Goal: Information Seeking & Learning: Learn about a topic

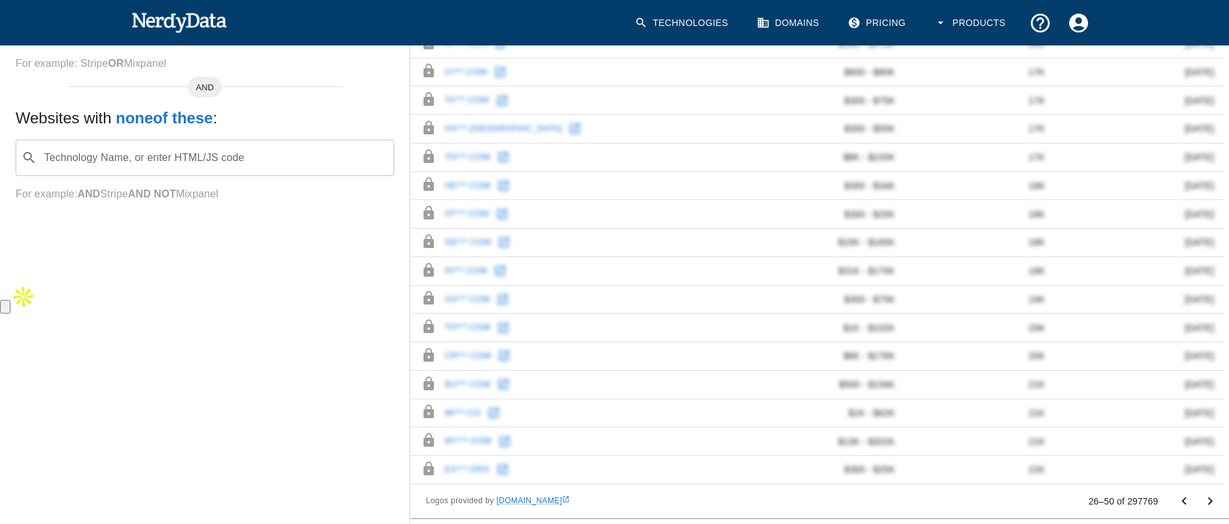
scroll to position [454, 0]
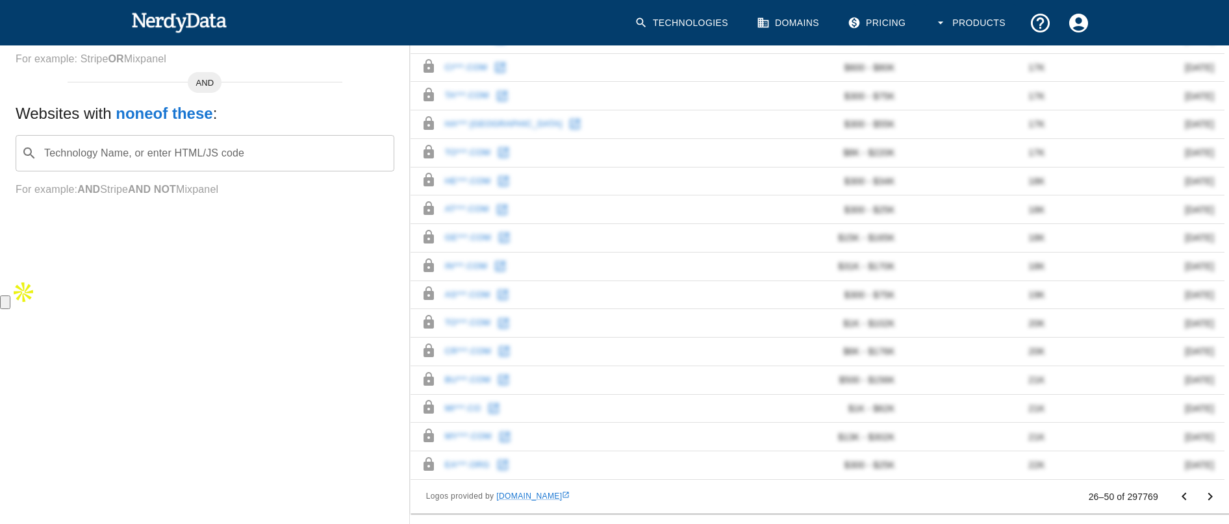
click at [1185, 497] on icon "Go to previous page" at bounding box center [1184, 497] width 16 height 16
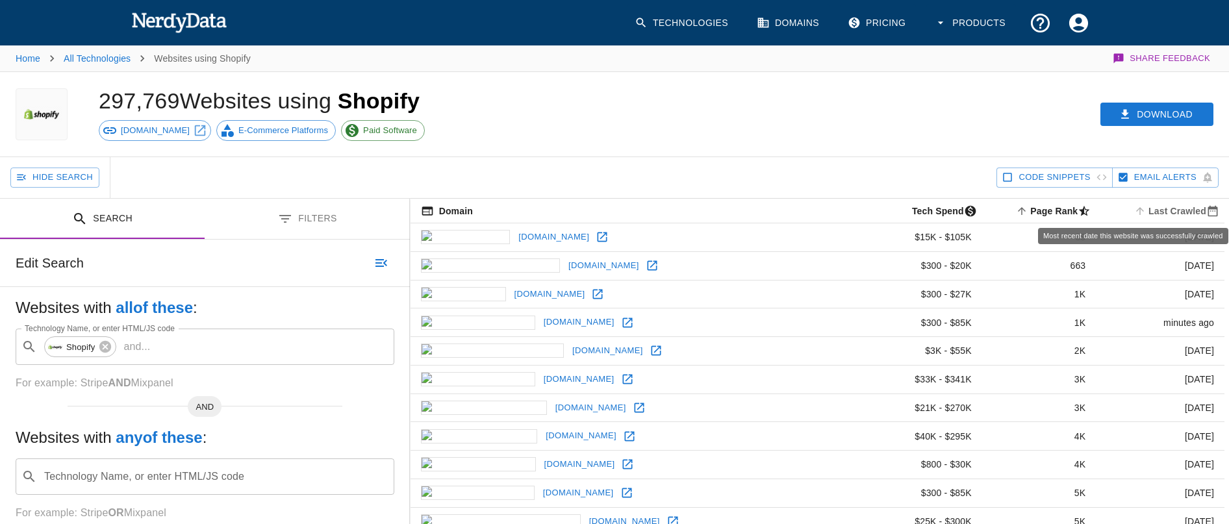
click at [1174, 208] on span "Last Crawled" at bounding box center [1178, 211] width 93 height 16
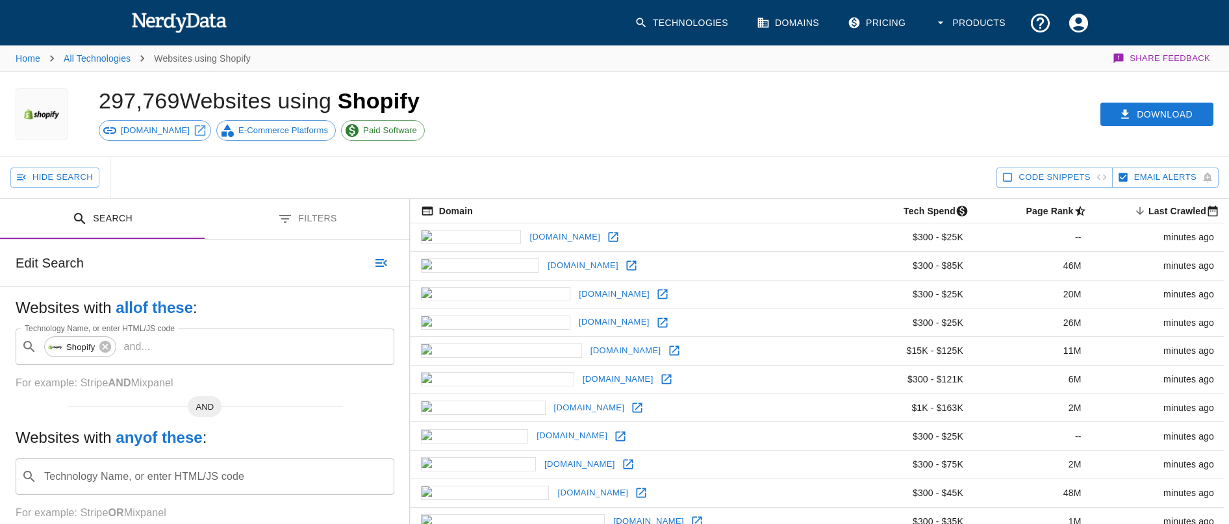
click at [314, 217] on button "Filters" at bounding box center [307, 219] width 205 height 41
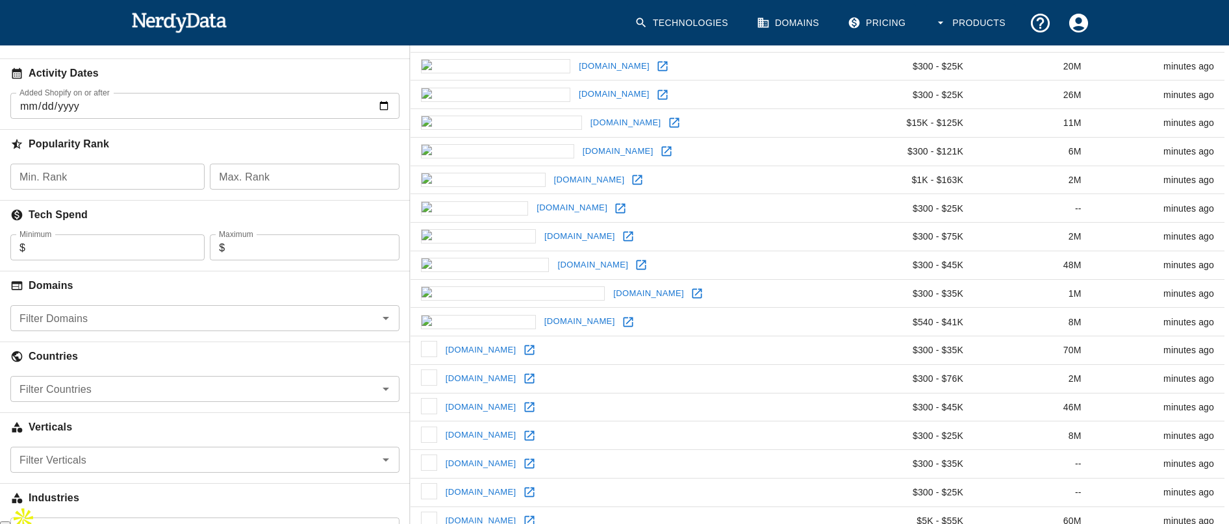
scroll to position [245, 0]
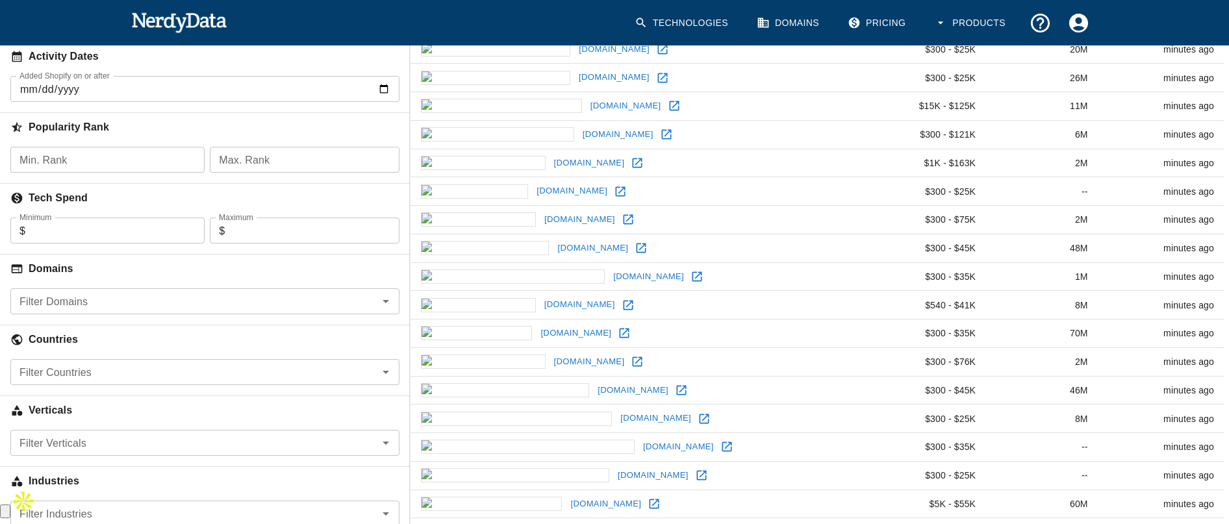
click at [166, 299] on input "Filter Domains" at bounding box center [194, 301] width 360 height 18
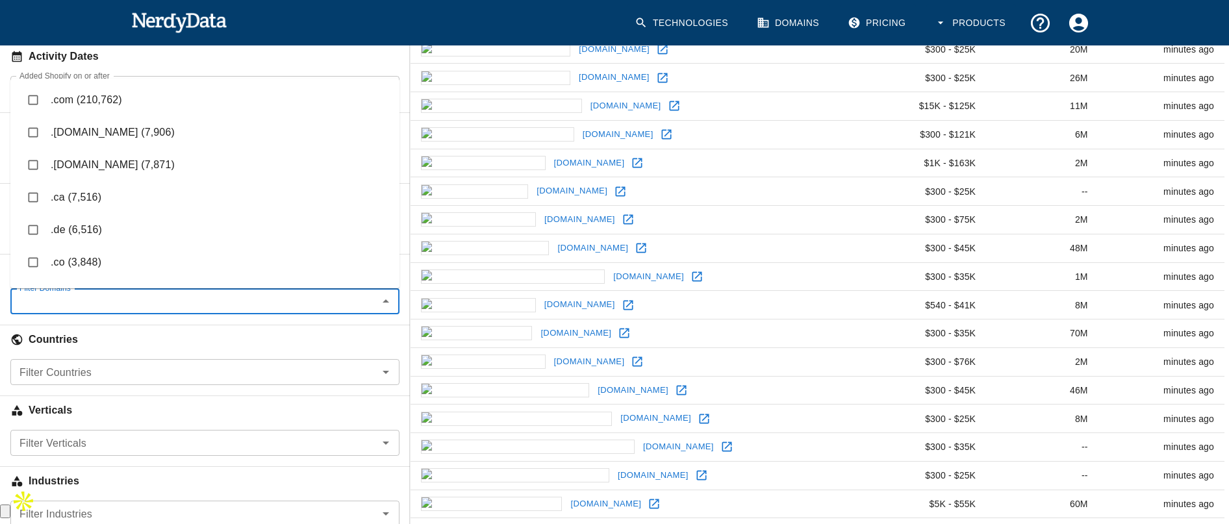
click at [144, 367] on input "Filter Countries" at bounding box center [194, 372] width 360 height 18
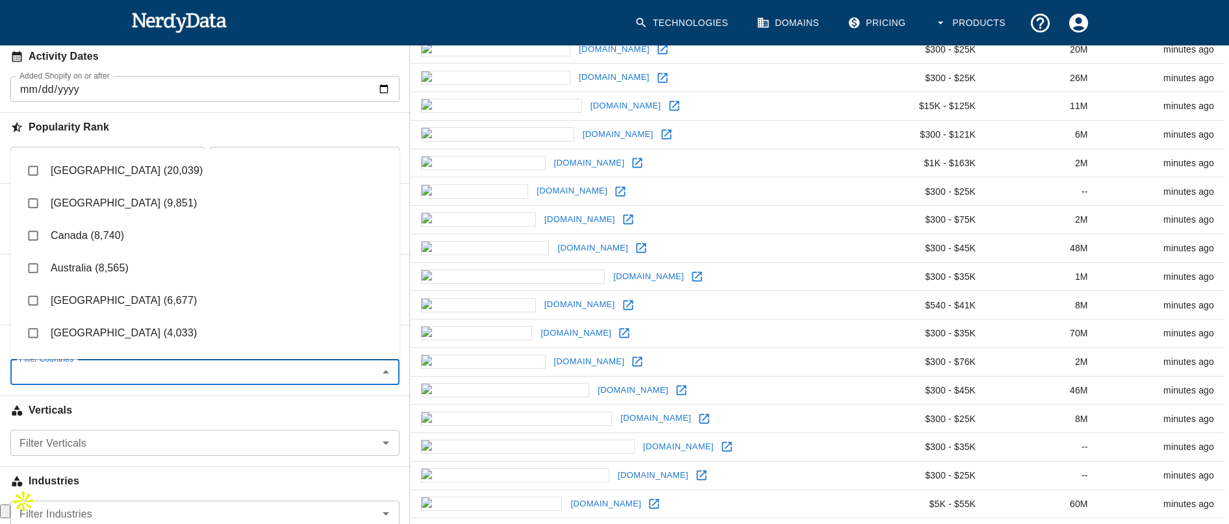
click at [0, 385] on div "Verticals" at bounding box center [205, 407] width 410 height 45
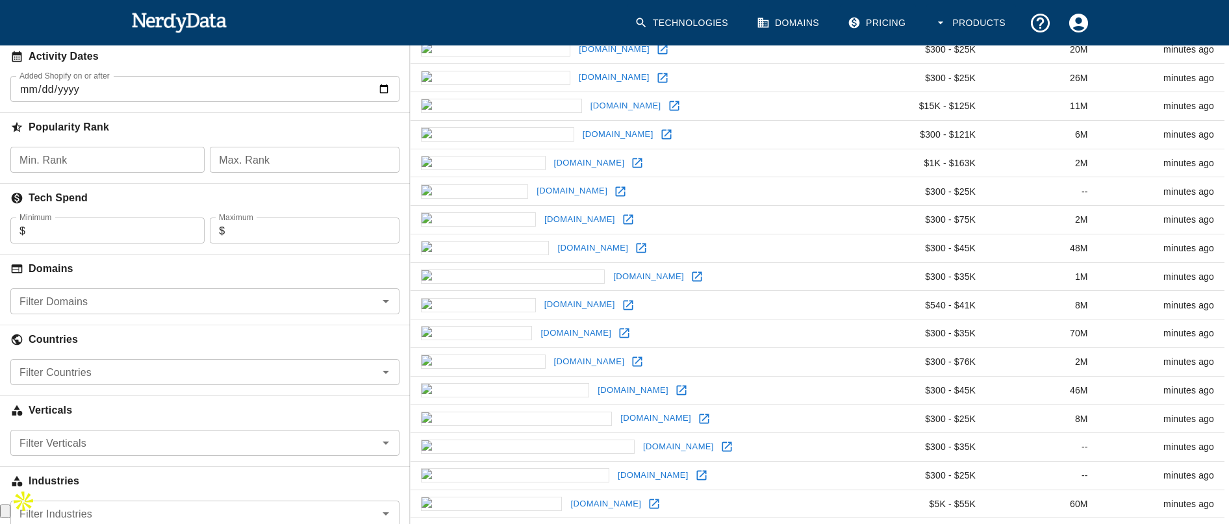
click at [101, 310] on input "Filter Domains" at bounding box center [194, 301] width 360 height 18
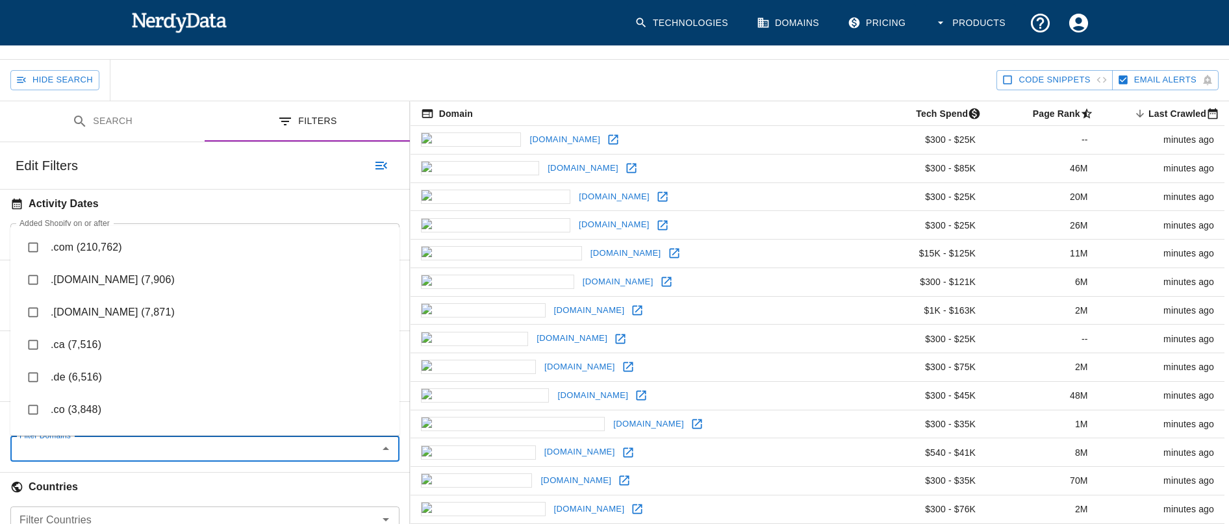
scroll to position [0, 0]
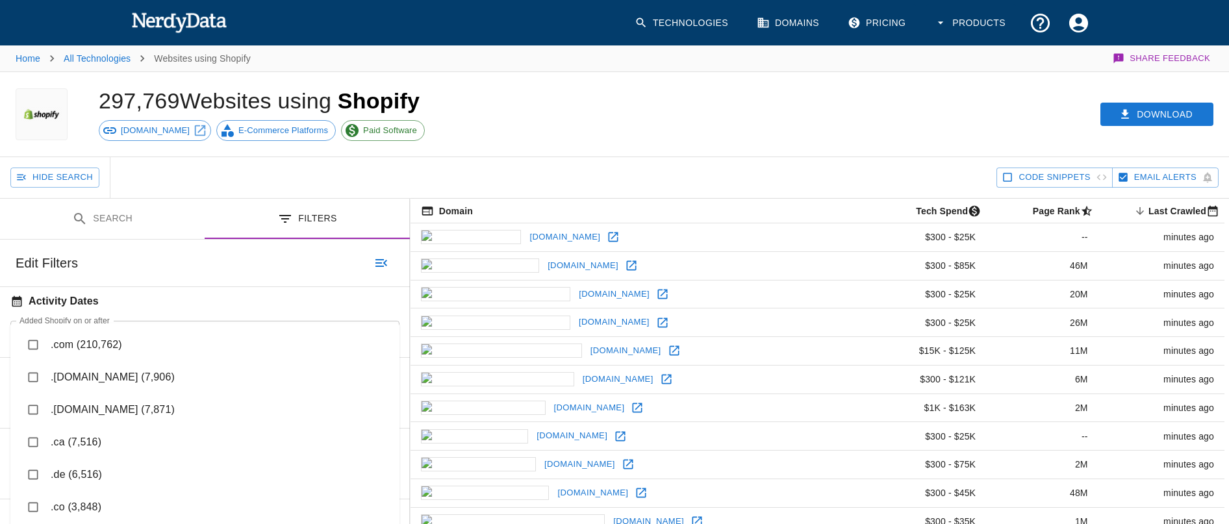
click at [29, 341] on input "checkbox" at bounding box center [33, 345] width 25 height 25
checkbox input "true"
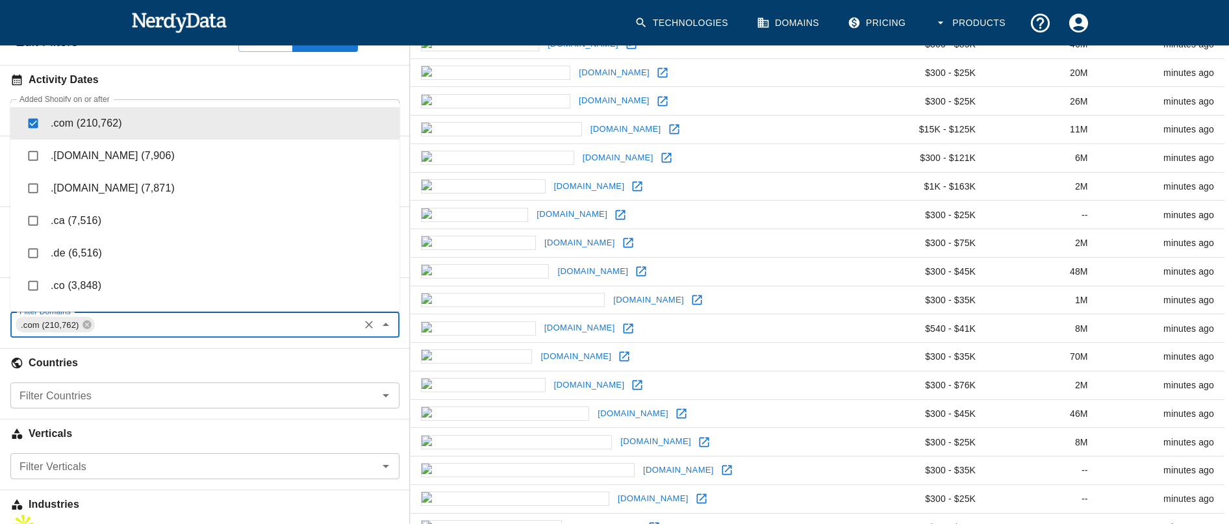
scroll to position [223, 0]
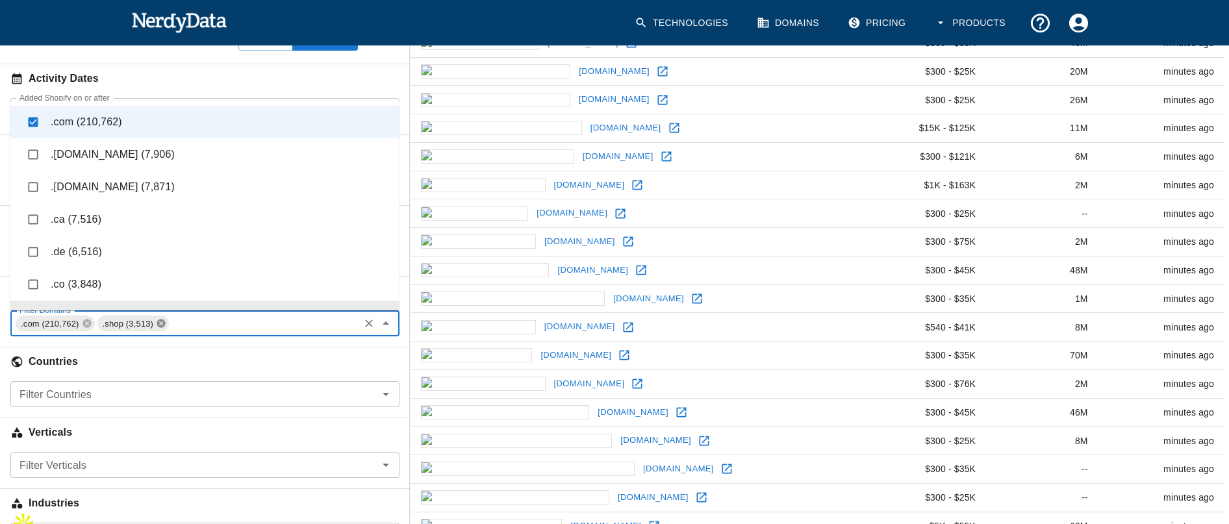
click at [165, 323] on icon at bounding box center [161, 323] width 10 height 10
checkbox input "false"
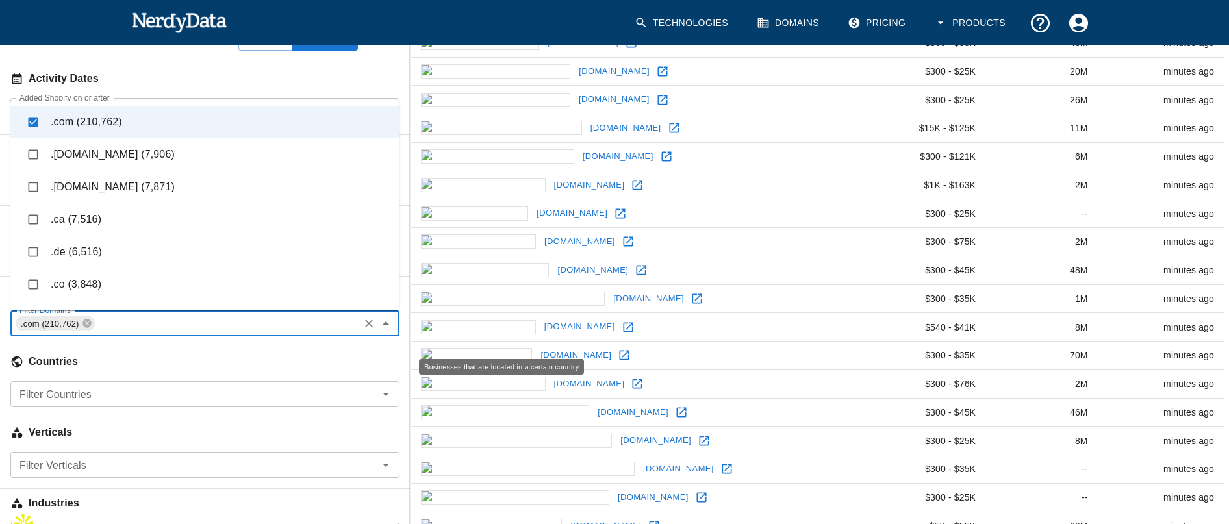
click at [177, 372] on h6 "Countries" at bounding box center [205, 362] width 410 height 29
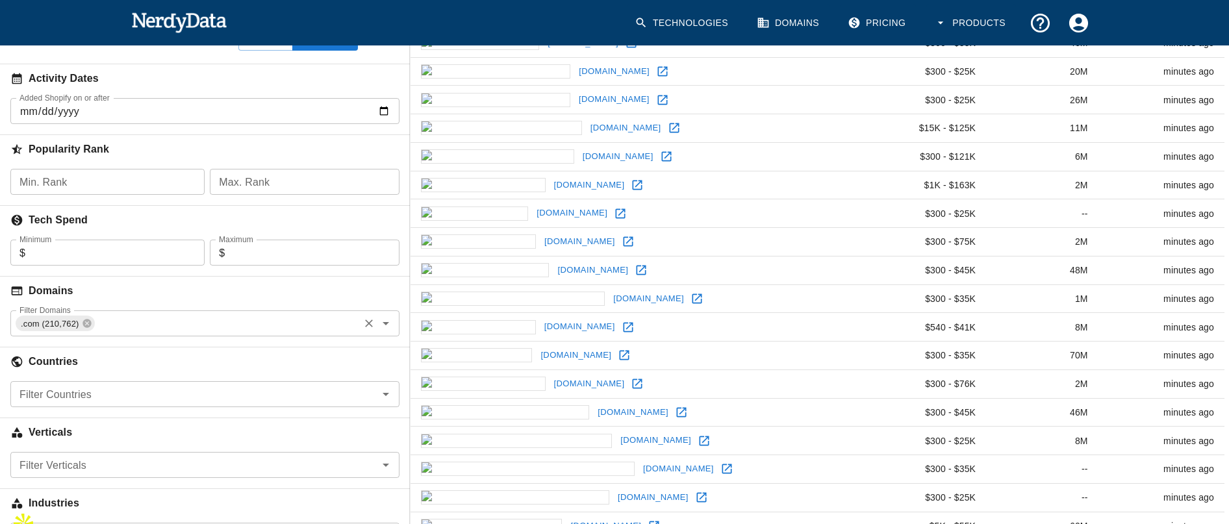
click at [129, 399] on input "Filter Countries" at bounding box center [194, 394] width 360 height 18
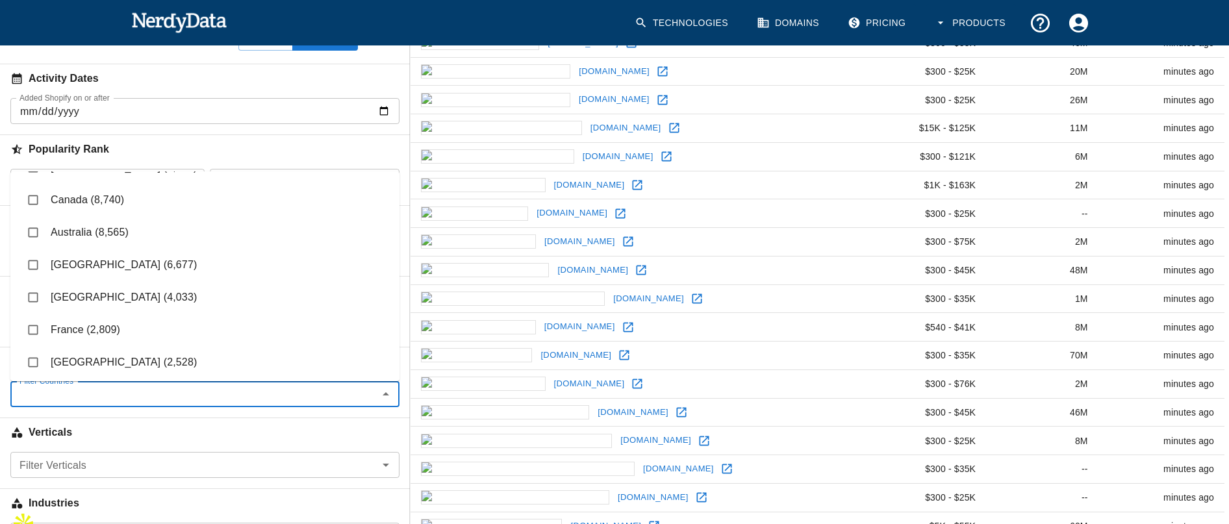
scroll to position [0, 0]
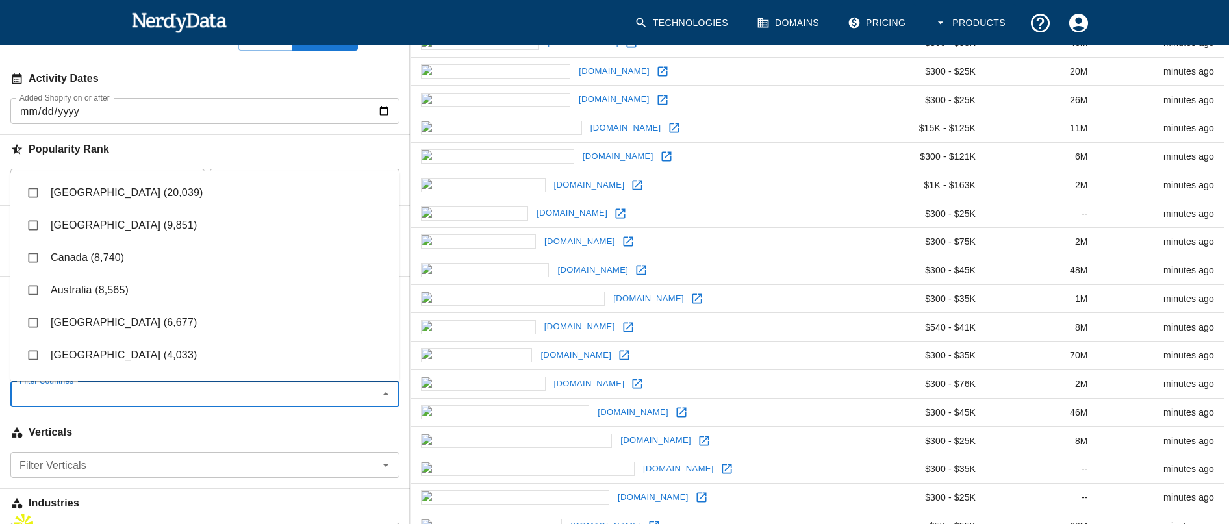
click at [0, 416] on div "Verticals" at bounding box center [205, 429] width 410 height 45
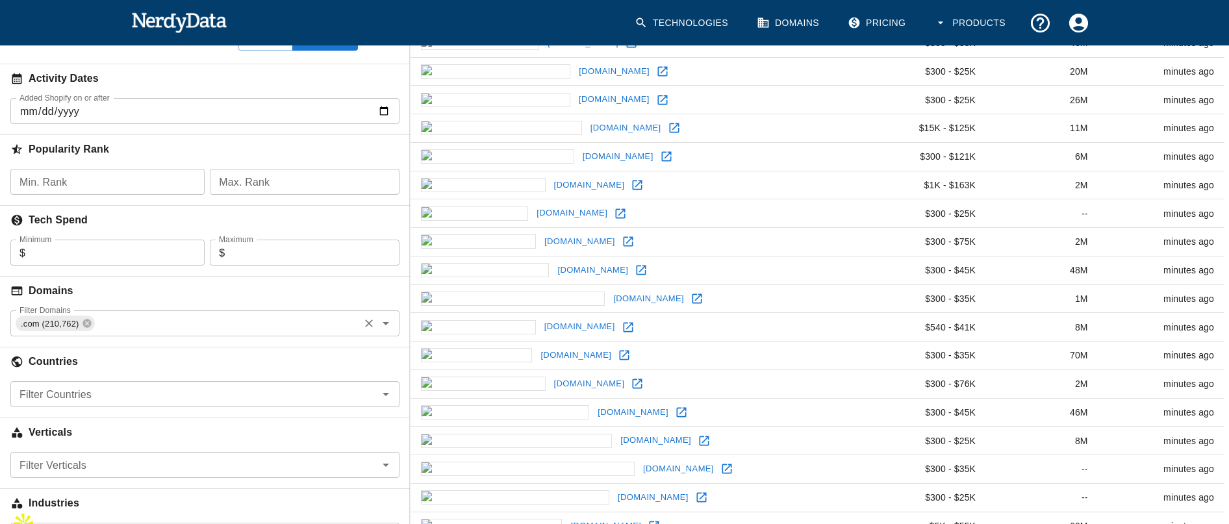
click at [62, 399] on div "Filter Countries Filter Countries" at bounding box center [204, 394] width 389 height 26
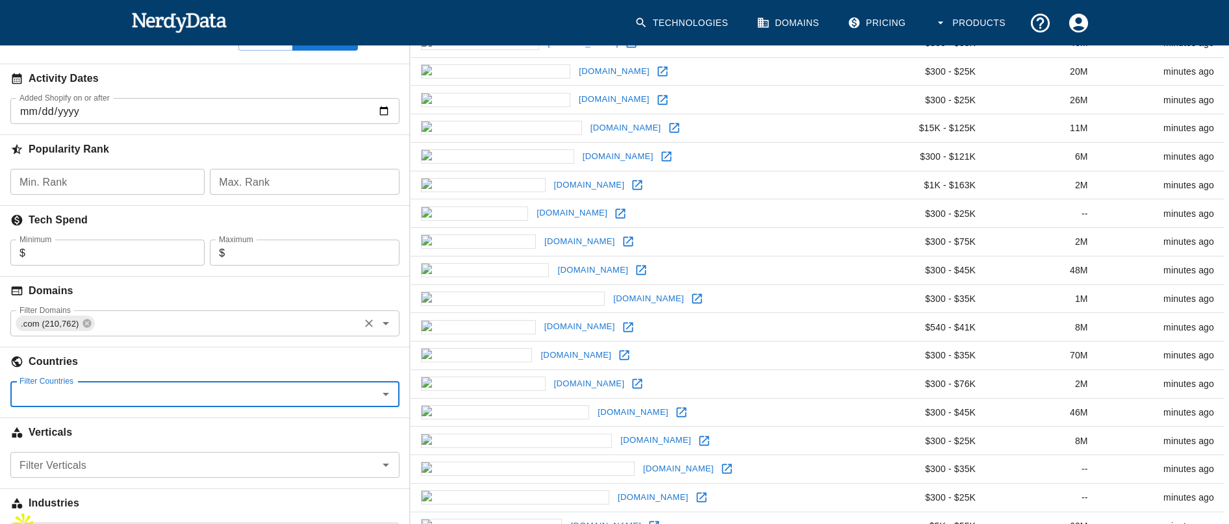
paste input "[GEOGRAPHIC_DATA]"
type input "[GEOGRAPHIC_DATA]"
click at [37, 393] on input "[GEOGRAPHIC_DATA]" at bounding box center [194, 394] width 360 height 18
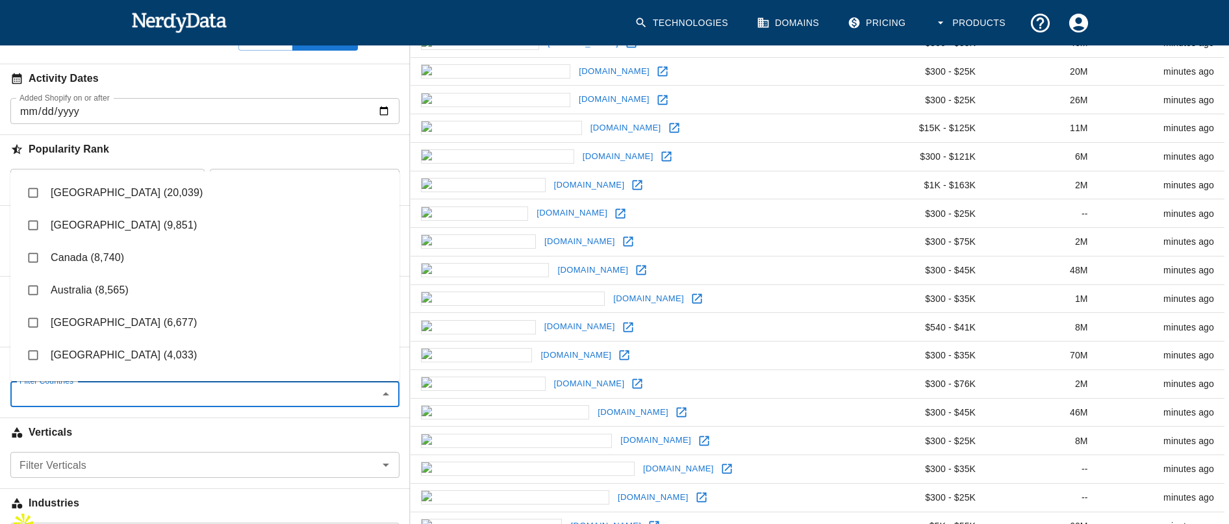
click at [60, 230] on li "[GEOGRAPHIC_DATA] (9,851)" at bounding box center [204, 225] width 389 height 32
checkbox input "true"
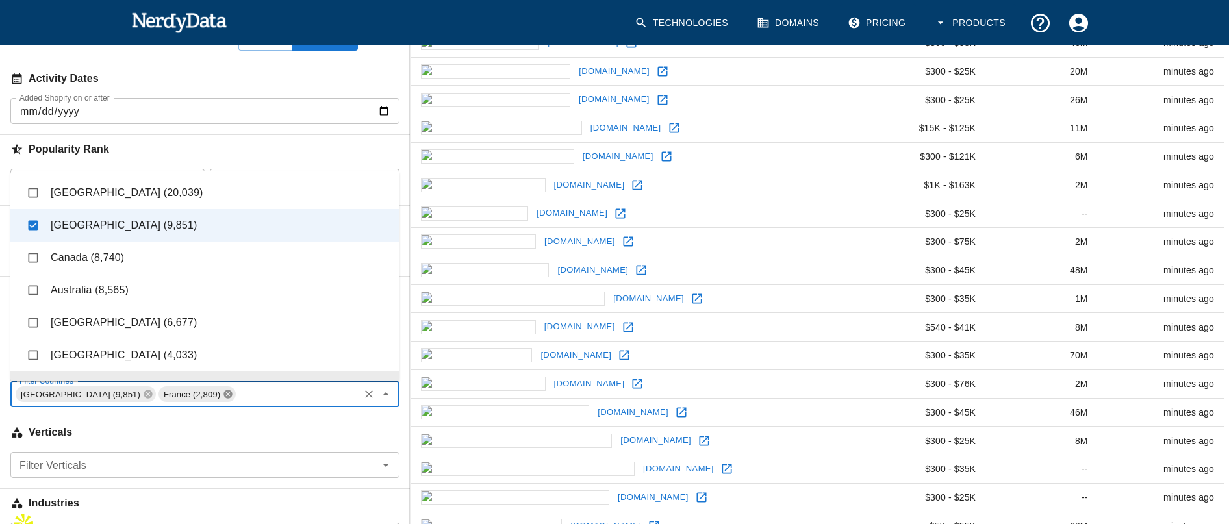
click at [224, 394] on icon at bounding box center [228, 394] width 8 height 8
checkbox input "false"
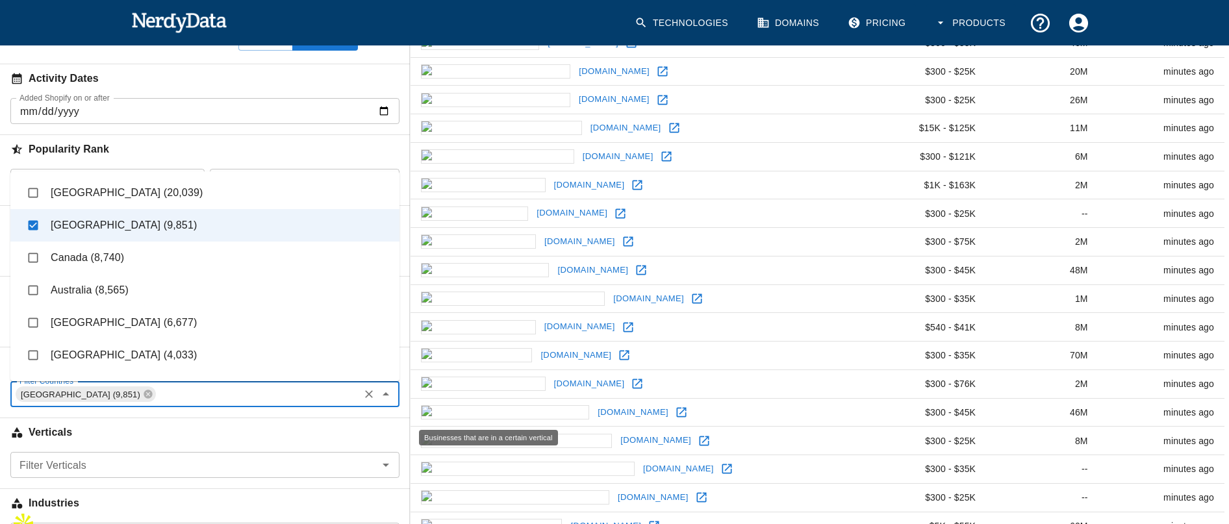
scroll to position [446, 0]
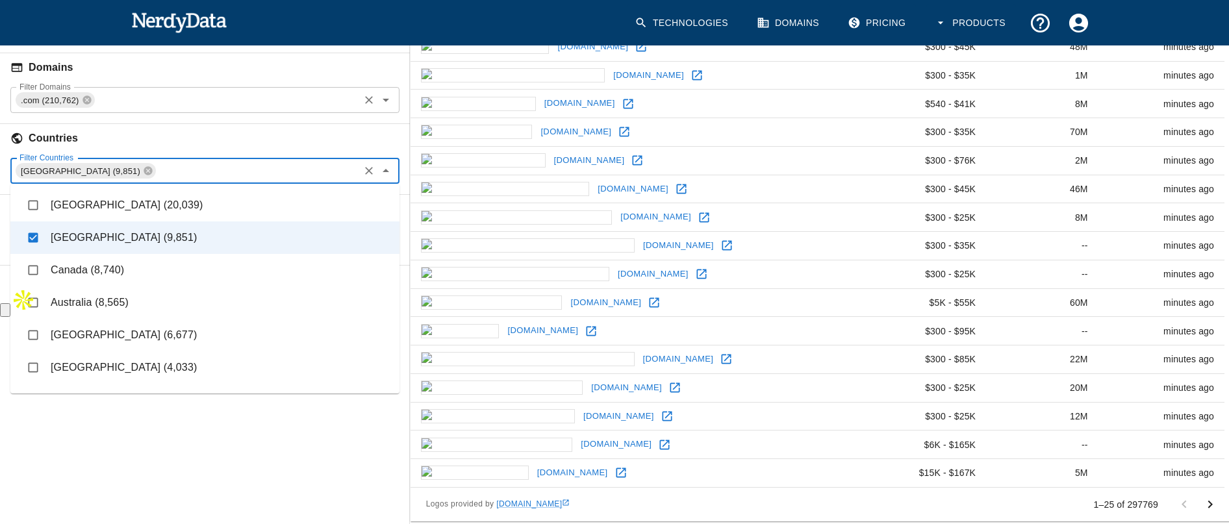
click at [239, 487] on div "Search Filters Edit Search Undo Search Websites with all of these : Technology …" at bounding box center [205, 142] width 410 height 779
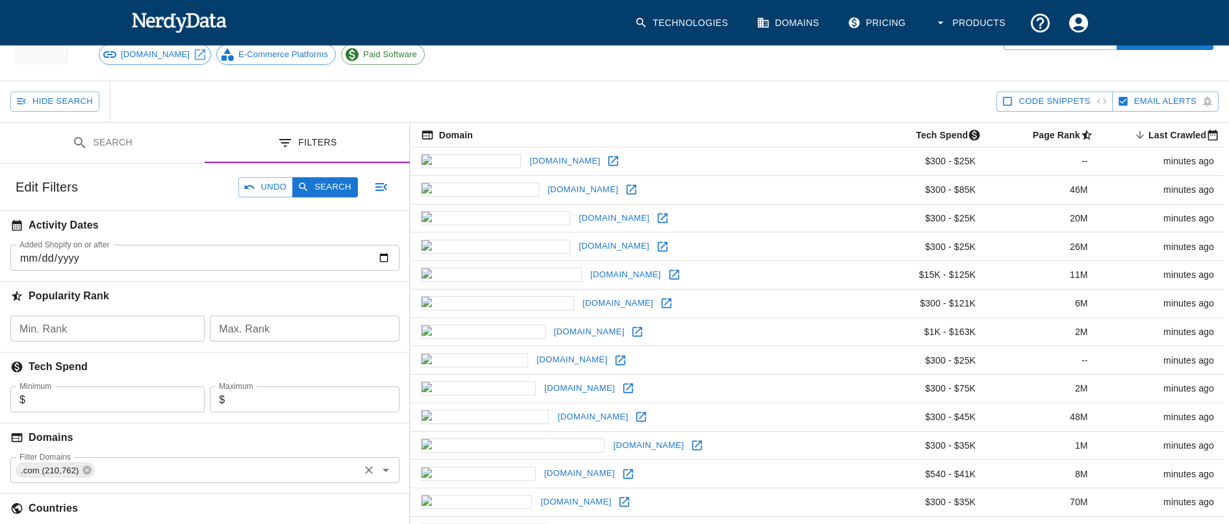
scroll to position [122, 0]
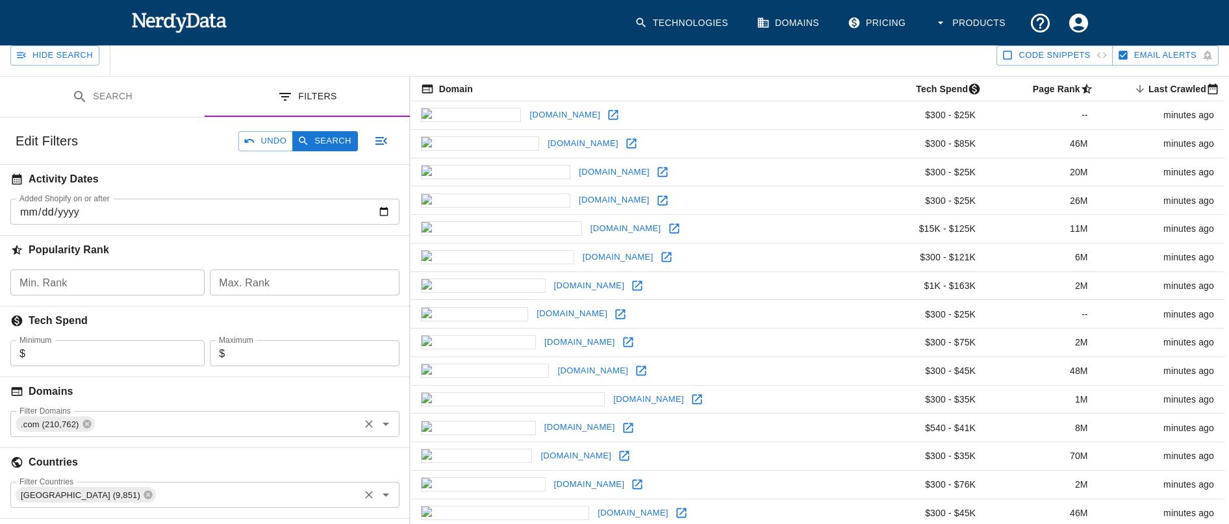
click at [120, 433] on input "Filter Domains" at bounding box center [226, 424] width 261 height 18
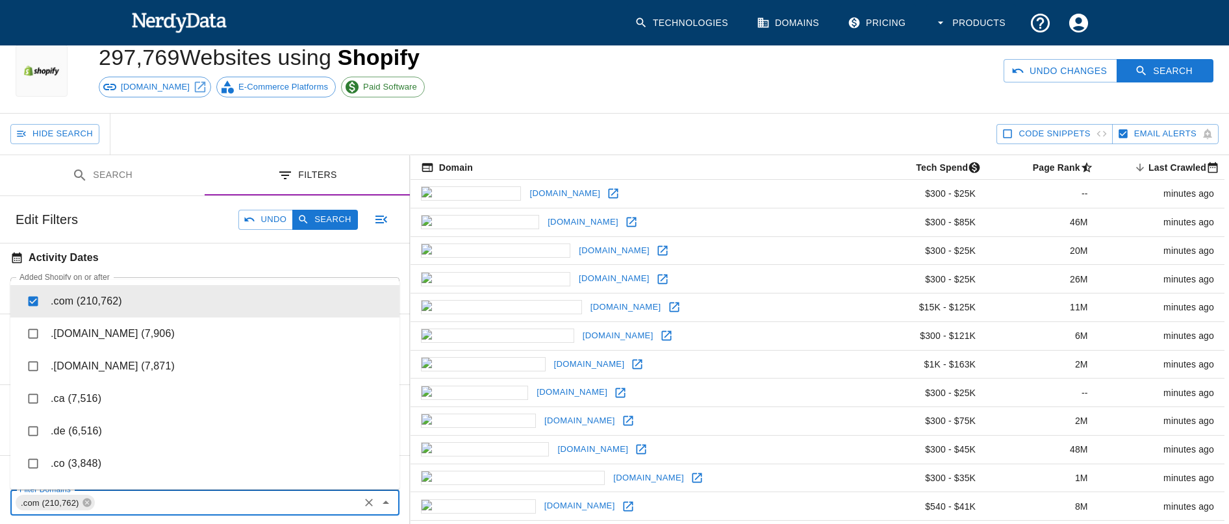
scroll to position [0, 0]
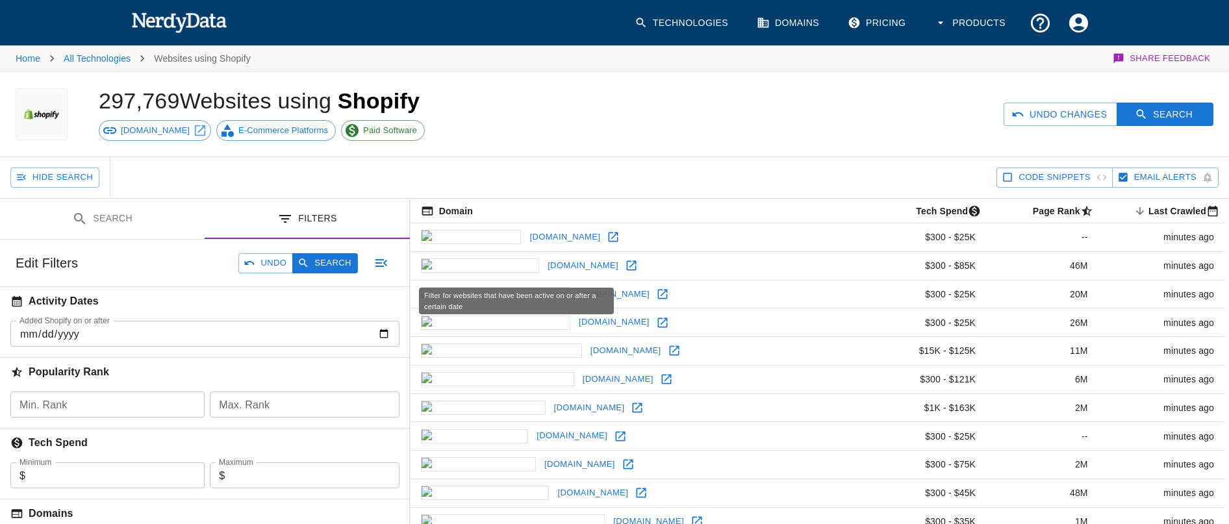
click at [168, 302] on h6 "Activity Dates" at bounding box center [205, 301] width 410 height 29
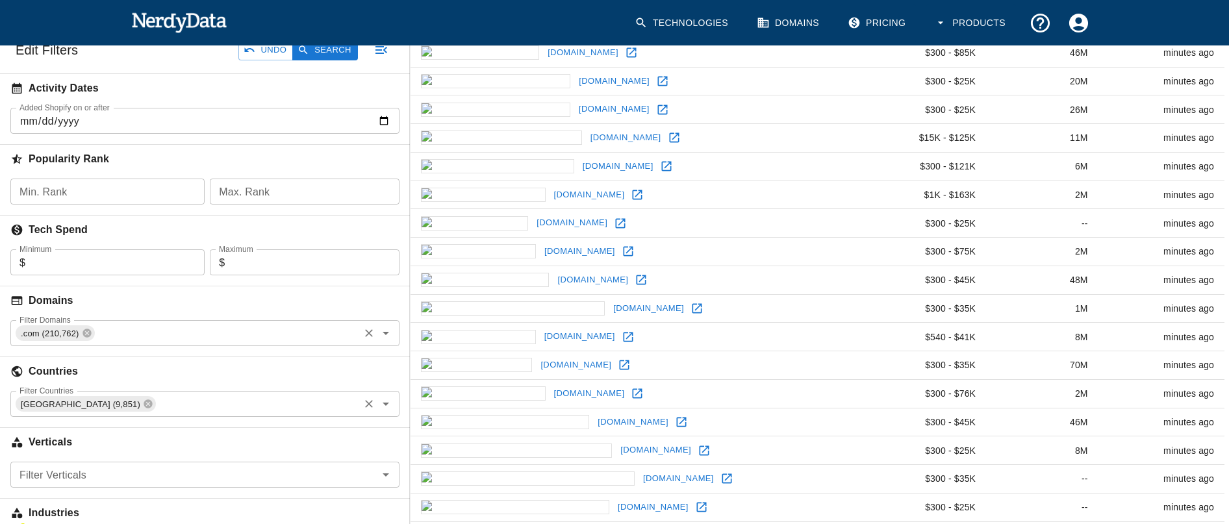
scroll to position [216, 0]
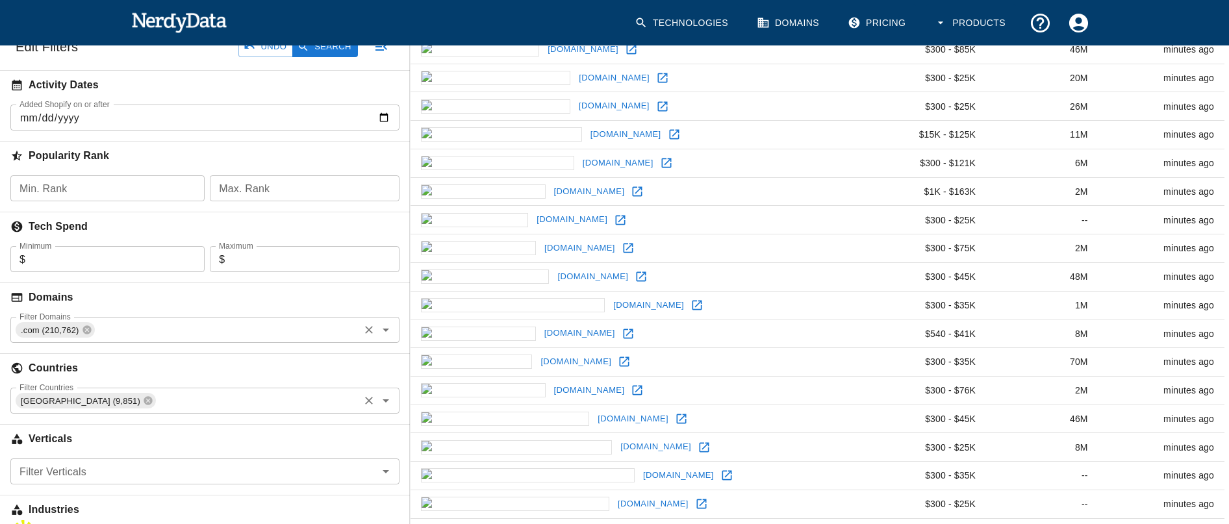
click at [103, 329] on input "Filter Domains" at bounding box center [226, 330] width 261 height 18
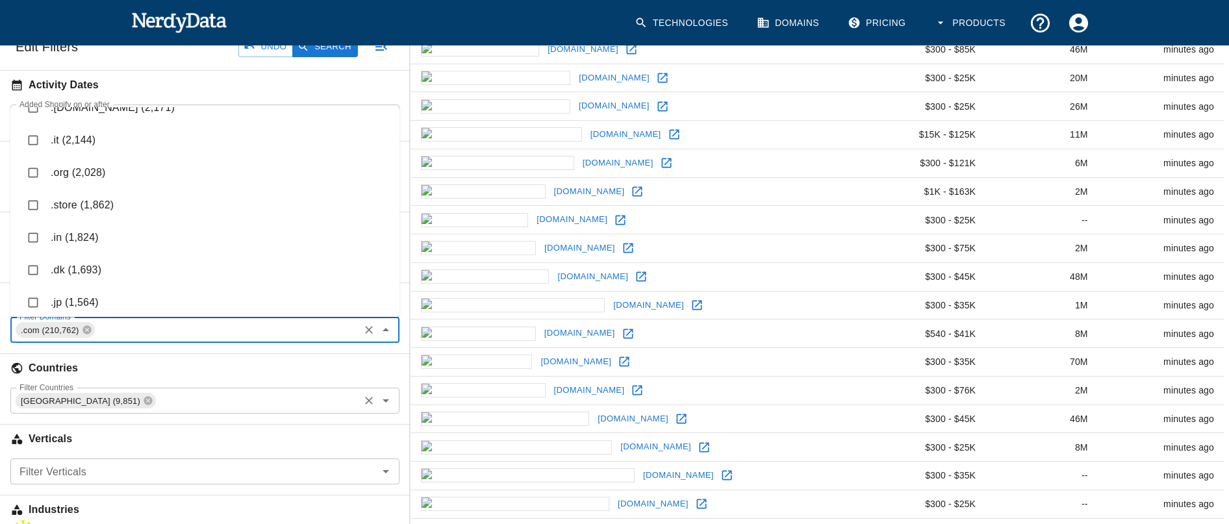
scroll to position [485, 0]
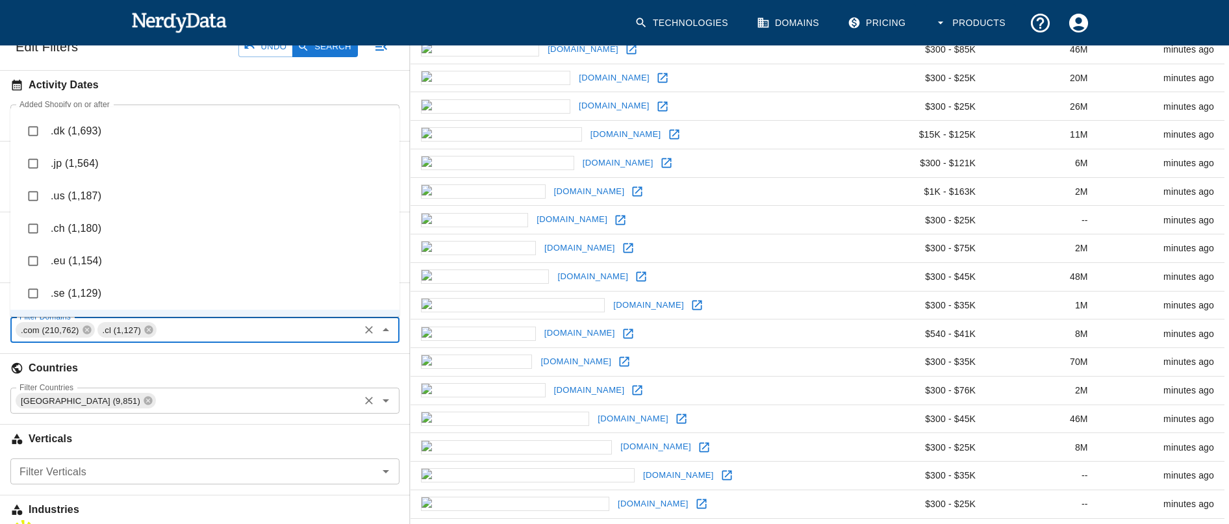
click at [155, 329] on div ".cl (1,127)" at bounding box center [126, 330] width 59 height 16
click at [150, 329] on icon at bounding box center [149, 330] width 10 height 10
checkbox input "false"
click at [220, 86] on h6 "Activity Dates" at bounding box center [205, 85] width 410 height 29
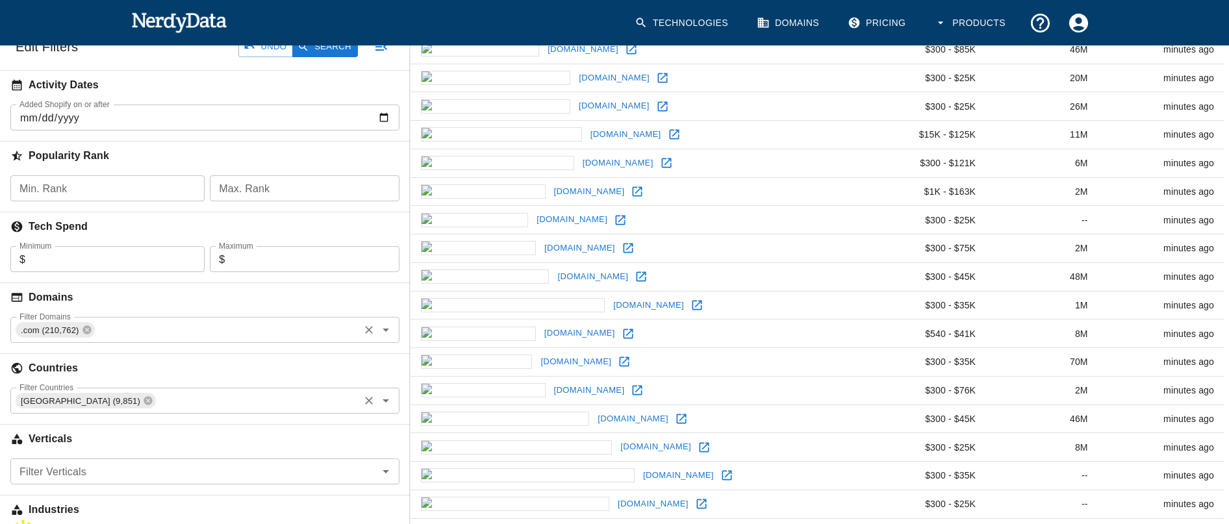
click at [223, 114] on input "Added Shopify on or after" at bounding box center [204, 118] width 389 height 26
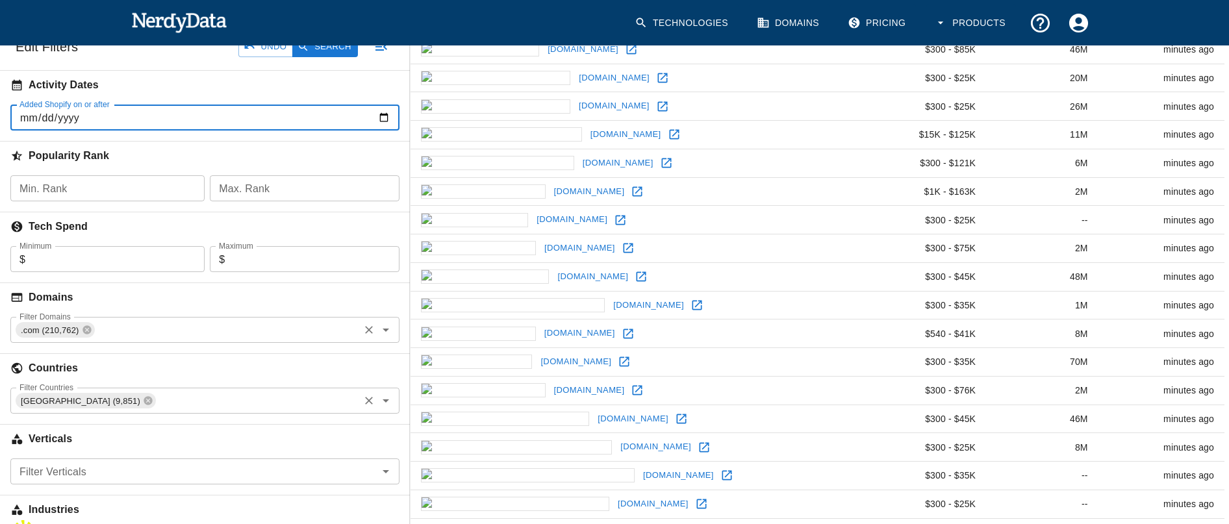
click at [223, 114] on input "Added Shopify on or after" at bounding box center [204, 118] width 389 height 26
click at [375, 113] on input "Added Shopify on or after" at bounding box center [204, 118] width 389 height 26
click at [387, 121] on input "Added Shopify on or after" at bounding box center [204, 118] width 389 height 26
click at [91, 125] on input "[DATE]" at bounding box center [204, 118] width 389 height 26
click at [386, 119] on input "[DATE]" at bounding box center [204, 118] width 389 height 26
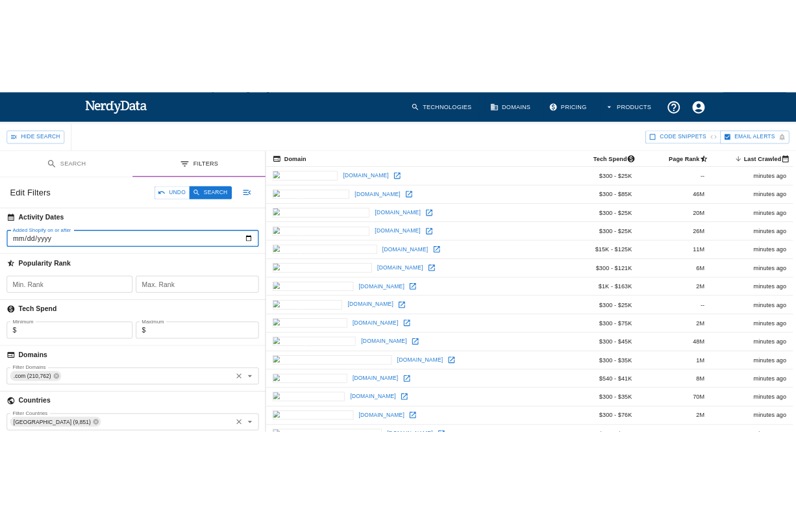
scroll to position [0, 0]
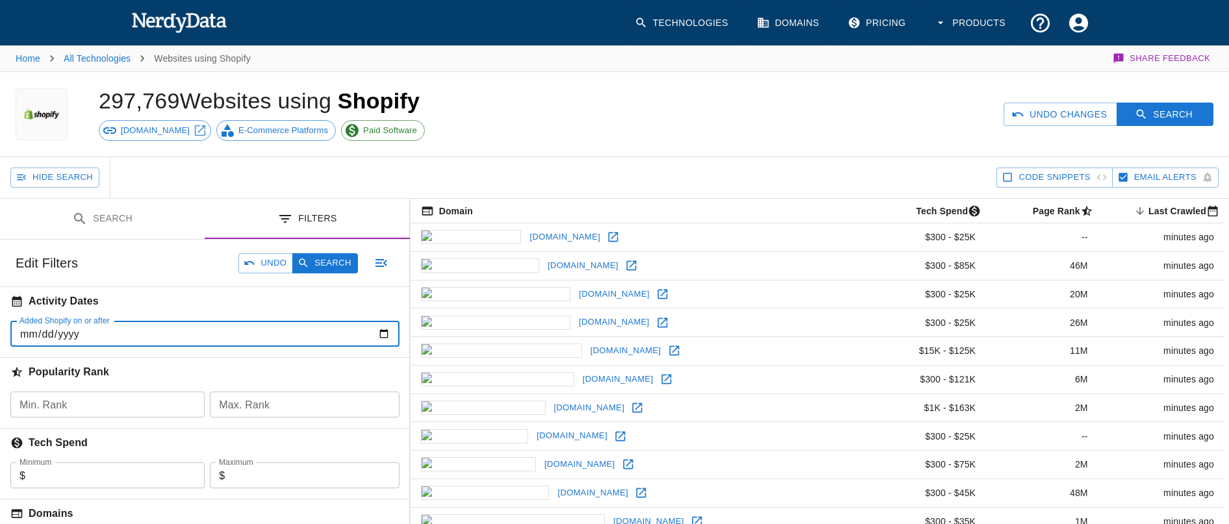
click at [228, 333] on input "[DATE]" at bounding box center [204, 334] width 389 height 26
click at [160, 340] on input "[DATE]" at bounding box center [204, 334] width 389 height 26
click at [153, 330] on input "[DATE]" at bounding box center [204, 334] width 389 height 26
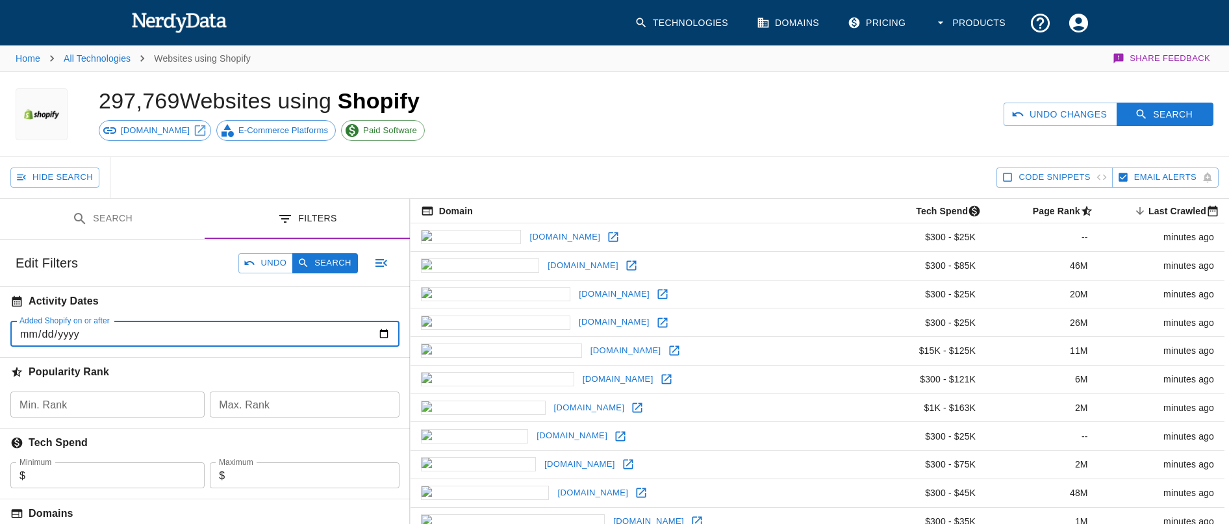
click at [153, 330] on input "[DATE]" at bounding box center [204, 334] width 389 height 26
drag, startPoint x: 78, startPoint y: 334, endPoint x: 55, endPoint y: 331, distance: 23.5
click at [55, 331] on input "[DATE]" at bounding box center [204, 334] width 389 height 26
click at [93, 336] on input "[DATE]" at bounding box center [204, 334] width 389 height 26
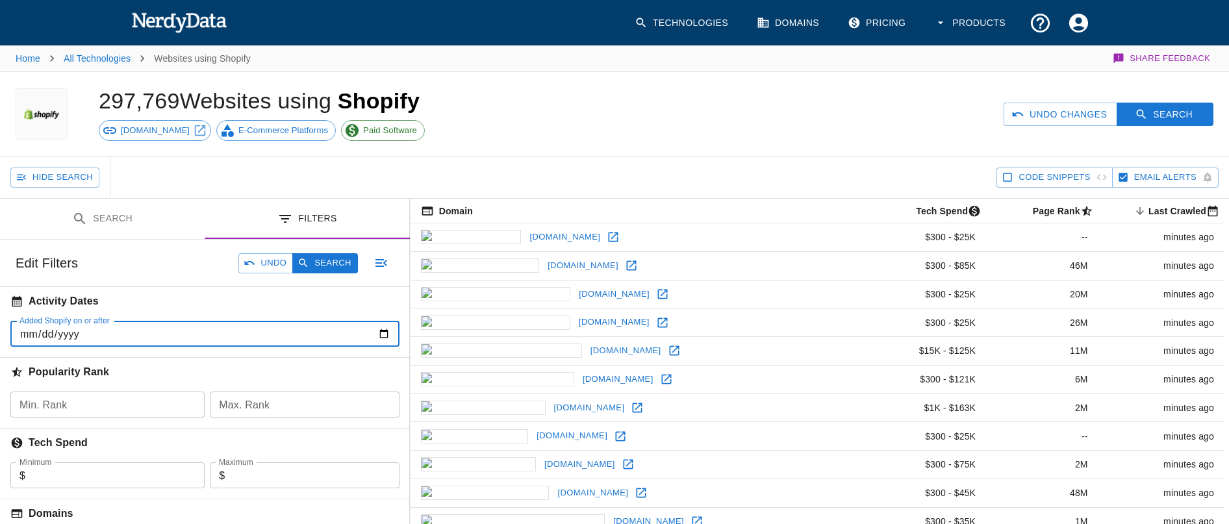
click at [121, 327] on input "[DATE]" at bounding box center [204, 334] width 389 height 26
click at [377, 332] on input "[DATE]" at bounding box center [204, 334] width 389 height 26
type input "[DATE]"
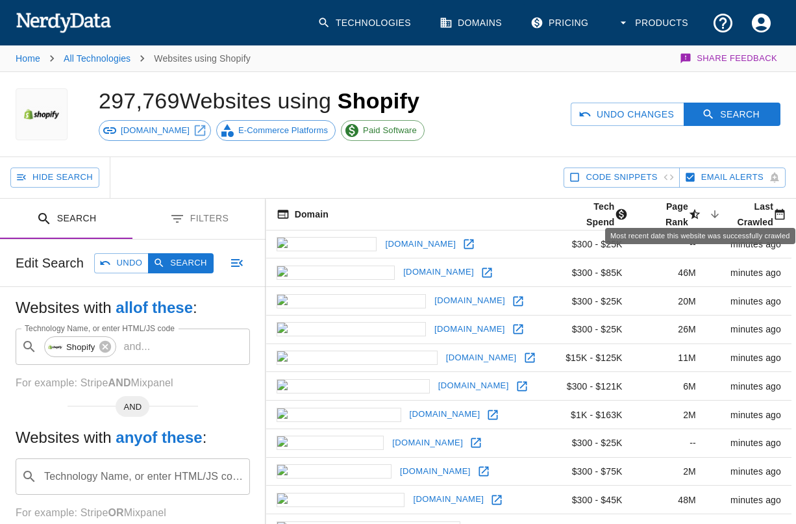
click at [720, 210] on span "Last Crawled sorted descending" at bounding box center [749, 214] width 85 height 31
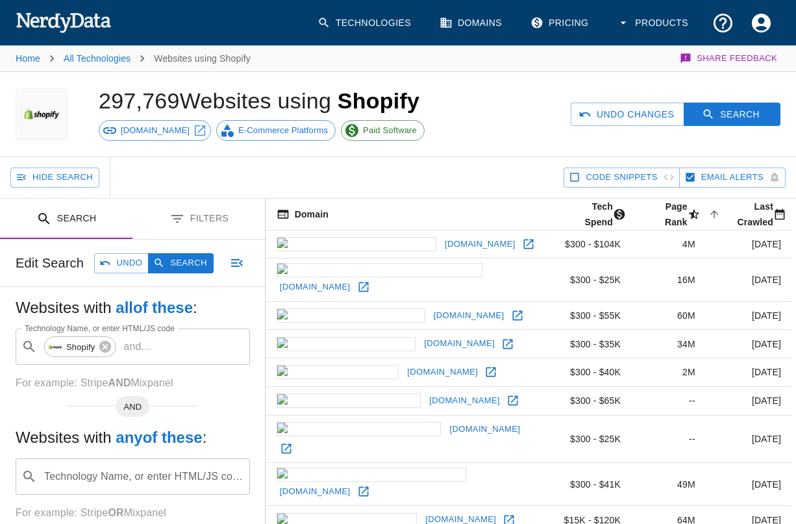
click at [442, 234] on link "[DOMAIN_NAME]" at bounding box center [480, 244] width 77 height 20
